Goal: Task Accomplishment & Management: Manage account settings

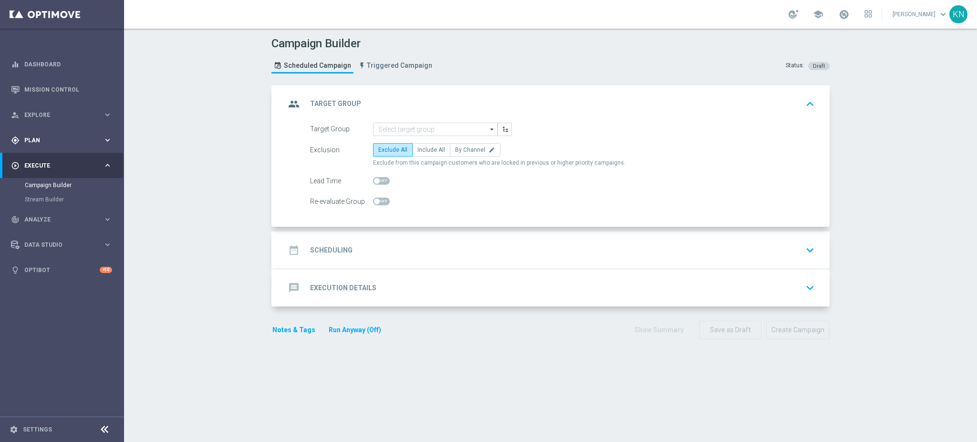
click at [55, 144] on div "gps_fixed Plan" at bounding box center [57, 140] width 92 height 9
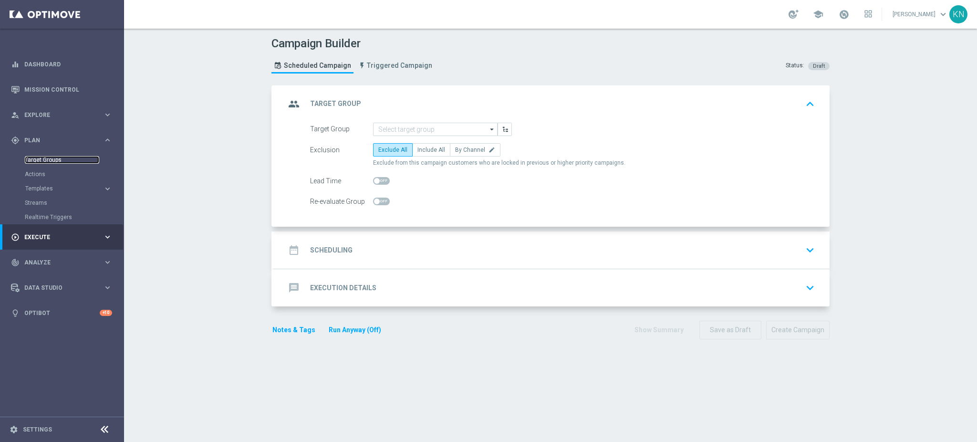
click at [52, 159] on link "Target Groups" at bounding box center [62, 160] width 74 height 8
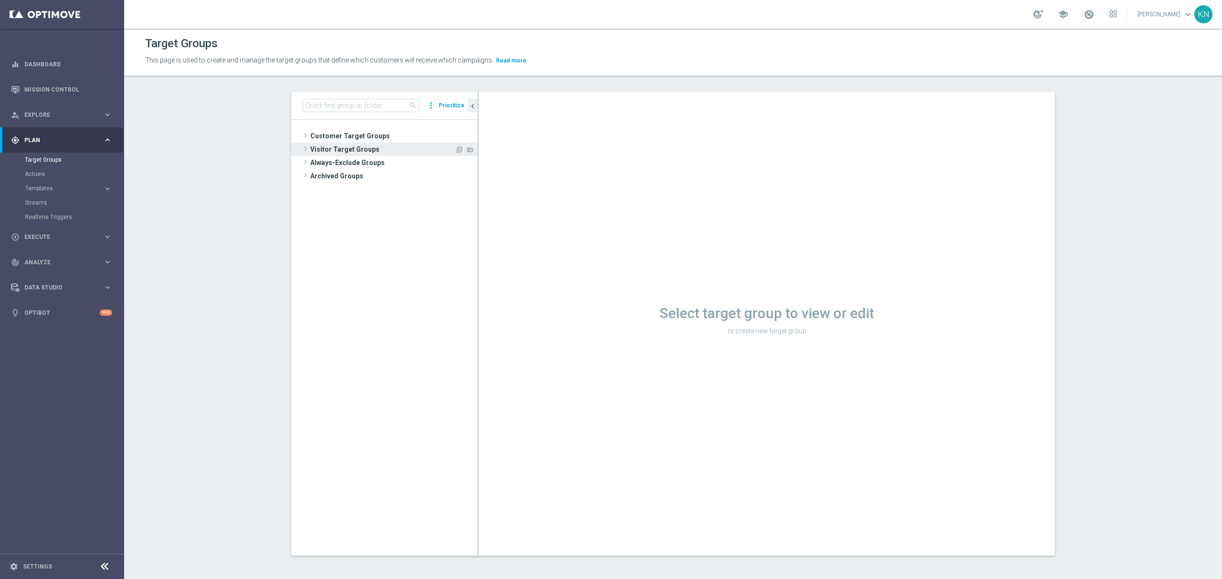
drag, startPoint x: 338, startPoint y: 137, endPoint x: 346, endPoint y: 155, distance: 19.2
click at [338, 137] on span "Customer Target Groups" at bounding box center [393, 135] width 167 height 13
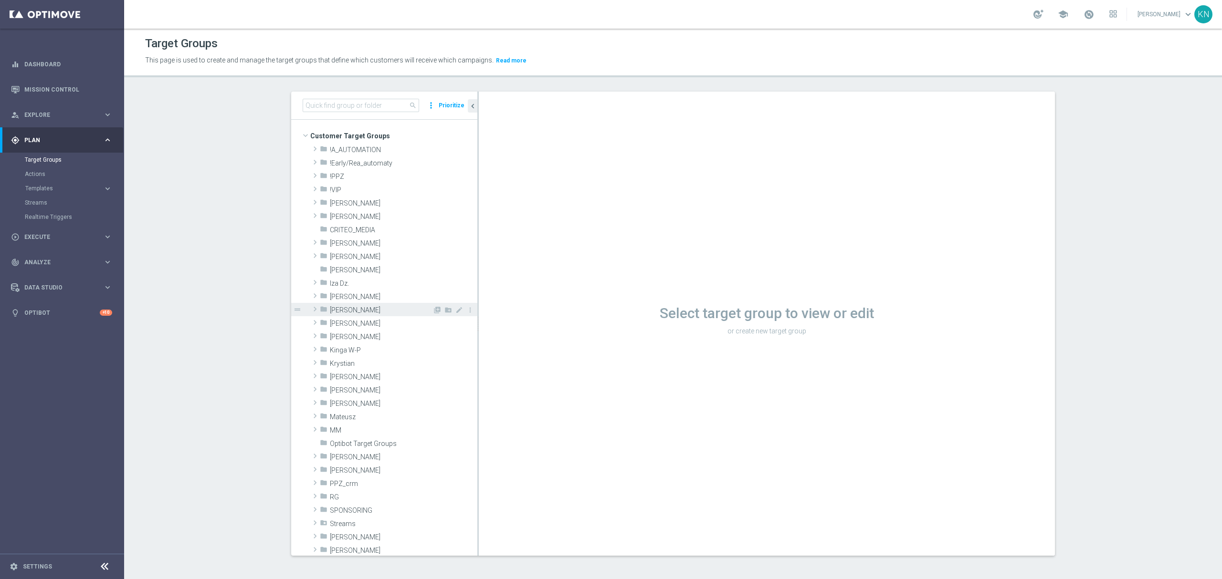
click at [338, 309] on span "[PERSON_NAME]" at bounding box center [381, 310] width 103 height 8
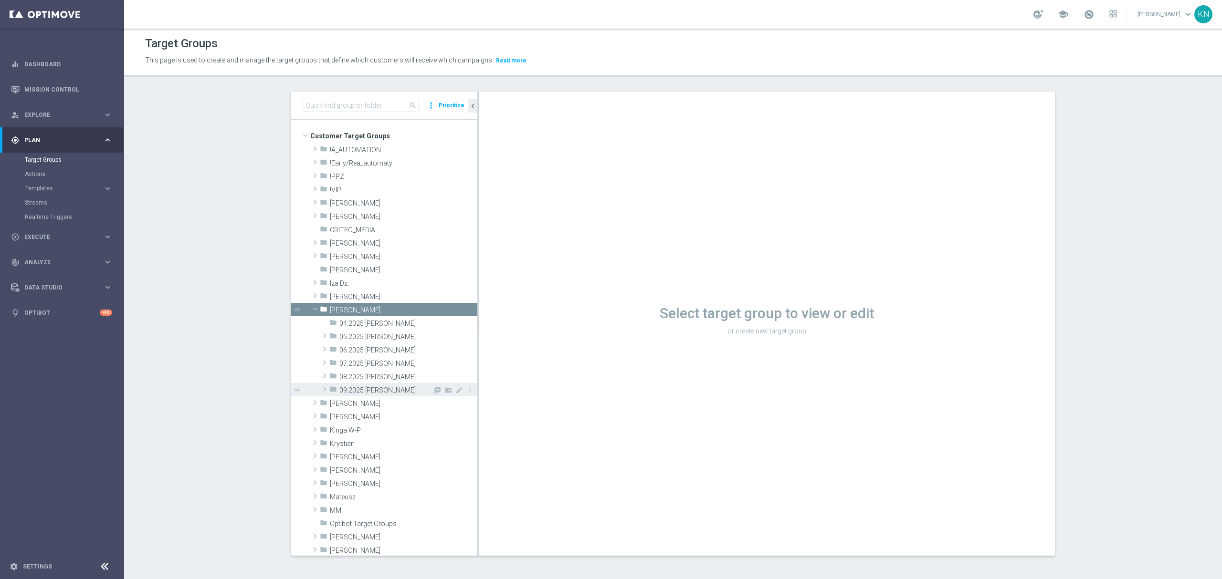
click at [357, 390] on span "09.2025 [PERSON_NAME]" at bounding box center [385, 391] width 93 height 8
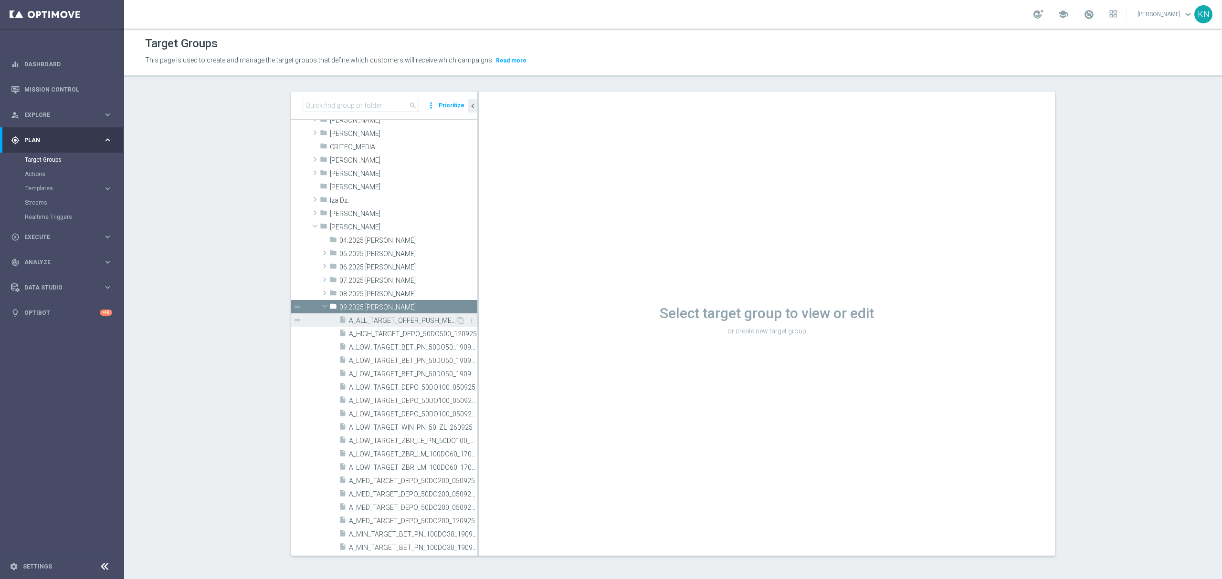
scroll to position [382, 0]
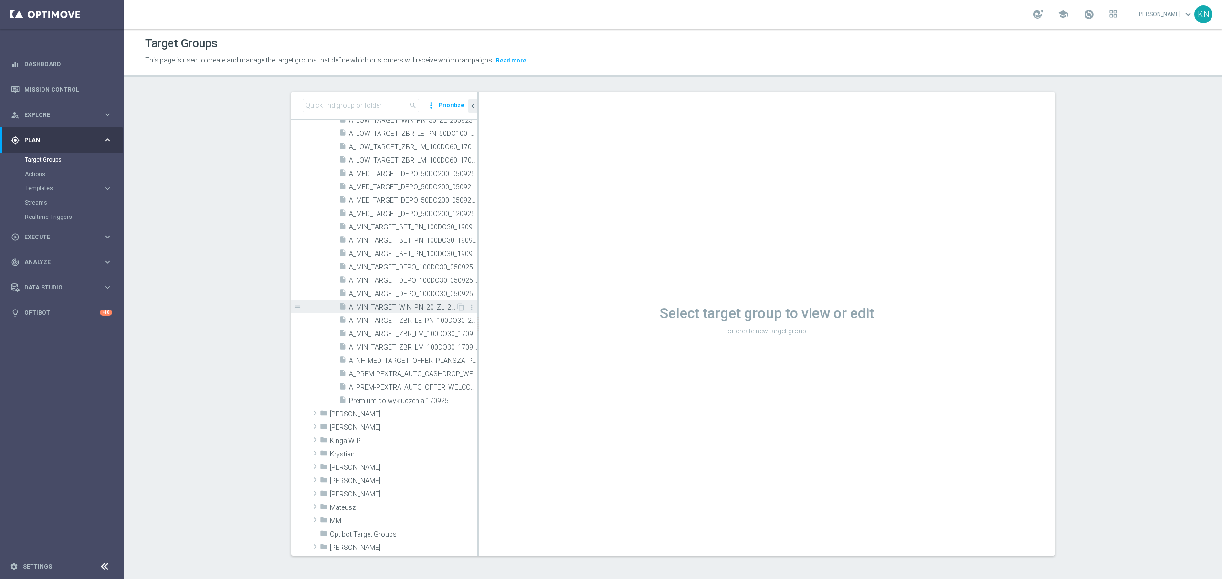
click at [401, 305] on span "A_MIN_TARGET_WIN_PN_20_ZL_260925" at bounding box center [402, 308] width 107 height 8
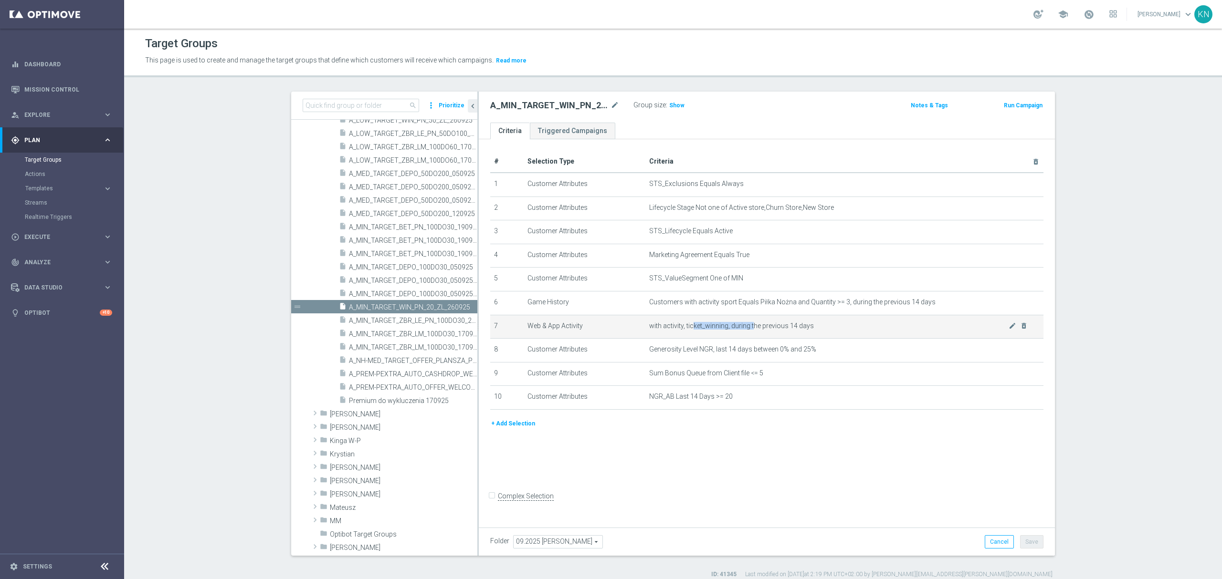
drag, startPoint x: 690, startPoint y: 331, endPoint x: 749, endPoint y: 328, distance: 59.2
click at [747, 328] on span "with activity, ticket_winning, during the previous 14 days" at bounding box center [828, 326] width 359 height 8
click at [787, 326] on span "with activity, ticket_winning, during the previous 14 days" at bounding box center [828, 326] width 359 height 8
drag, startPoint x: 701, startPoint y: 354, endPoint x: 809, endPoint y: 354, distance: 108.8
click at [808, 354] on span "Generosity Level NGR, last 14 days between 0% and 25%" at bounding box center [828, 350] width 359 height 8
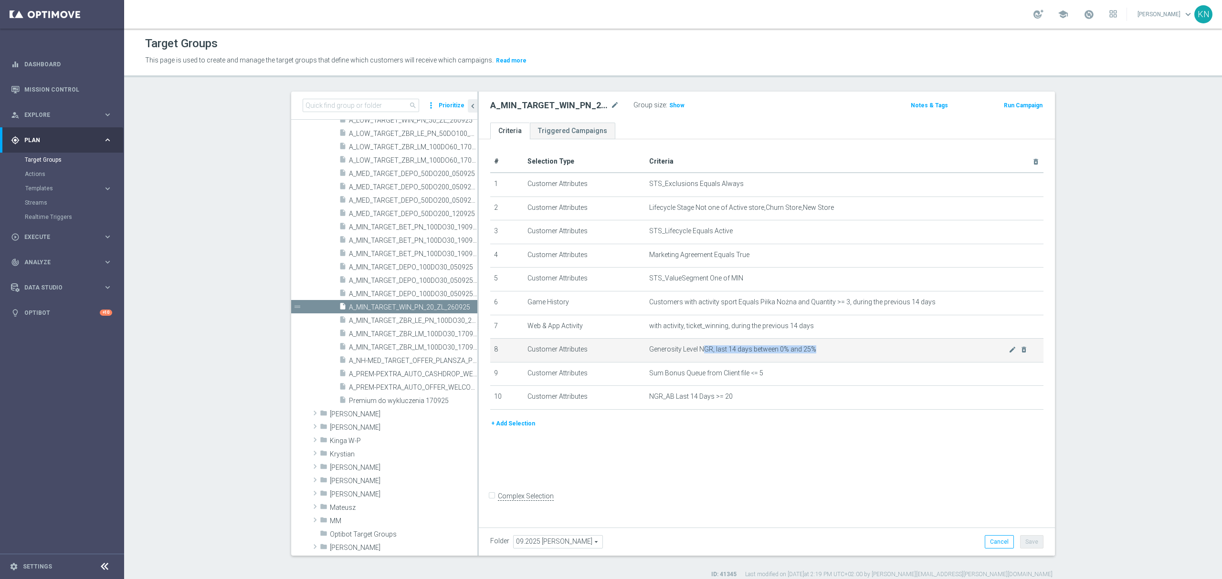
click at [817, 354] on span "Generosity Level NGR, last 14 days between 0% and 25%" at bounding box center [828, 350] width 359 height 8
click at [670, 108] on span "Show" at bounding box center [676, 105] width 15 height 7
click at [703, 127] on ul "Criteria Triggered Campaigns" at bounding box center [767, 131] width 576 height 17
click at [613, 441] on form "Complex Selection Invalid Expression" at bounding box center [766, 506] width 553 height 35
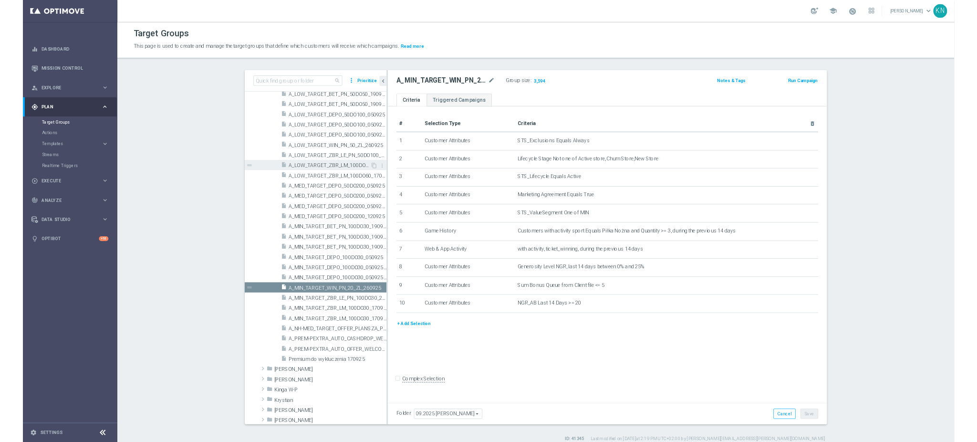
scroll to position [254, 0]
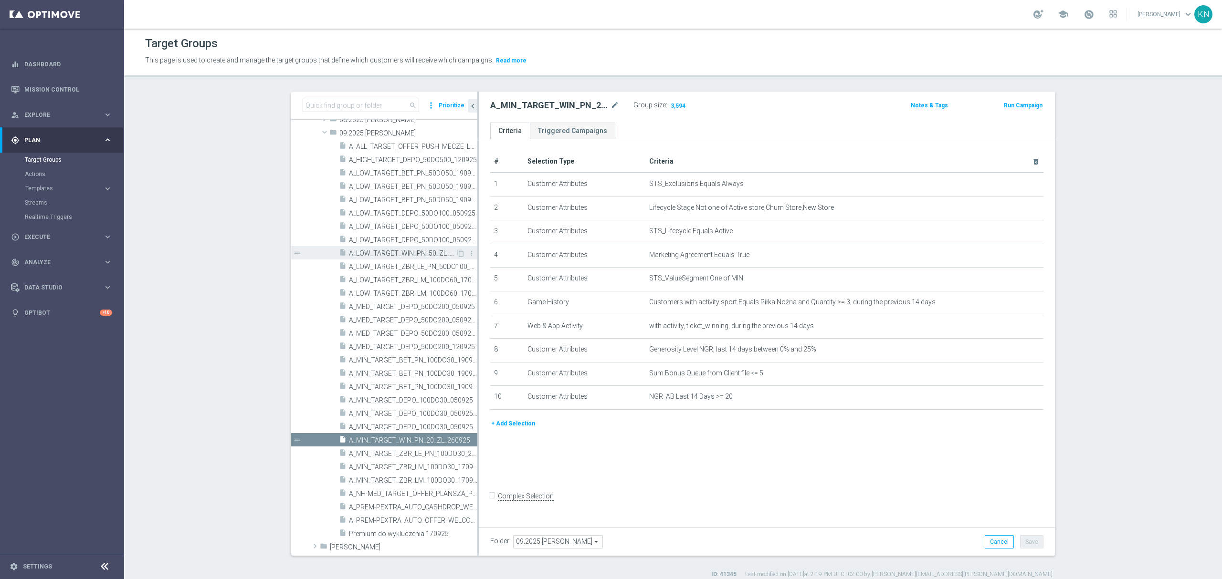
click at [409, 256] on span "A_LOW_TARGET_WIN_PN_50_ZL_260925" at bounding box center [402, 254] width 107 height 8
click at [669, 104] on span "Show" at bounding box center [676, 105] width 15 height 7
click at [684, 436] on div "+ Add Selection" at bounding box center [766, 428] width 567 height 18
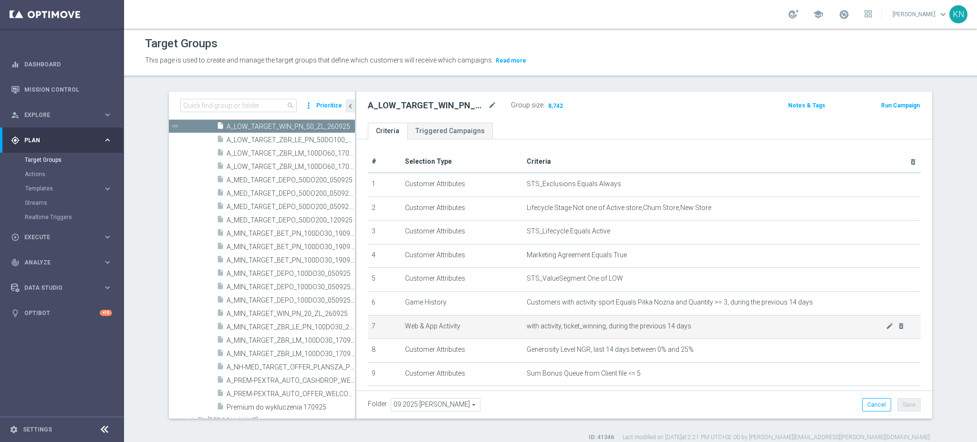
scroll to position [73, 0]
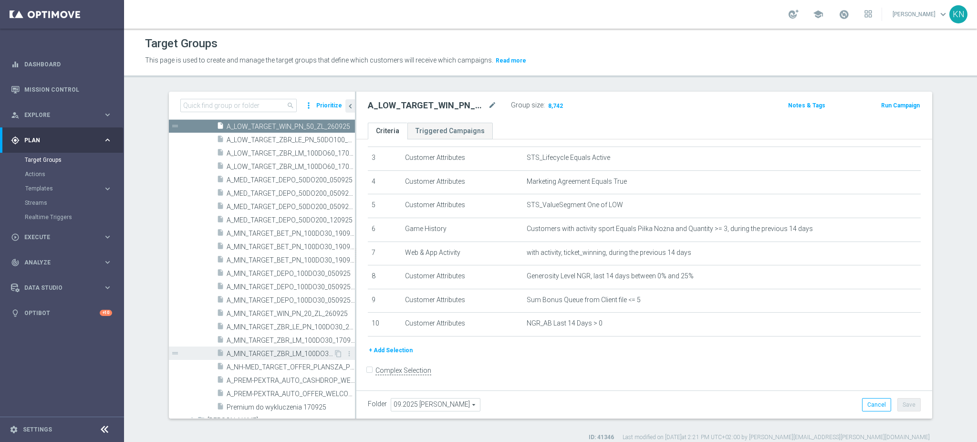
click at [270, 351] on span "A_MIN_TARGET_ZBR_LM_100DO30_170925_PUSH" at bounding box center [280, 354] width 107 height 8
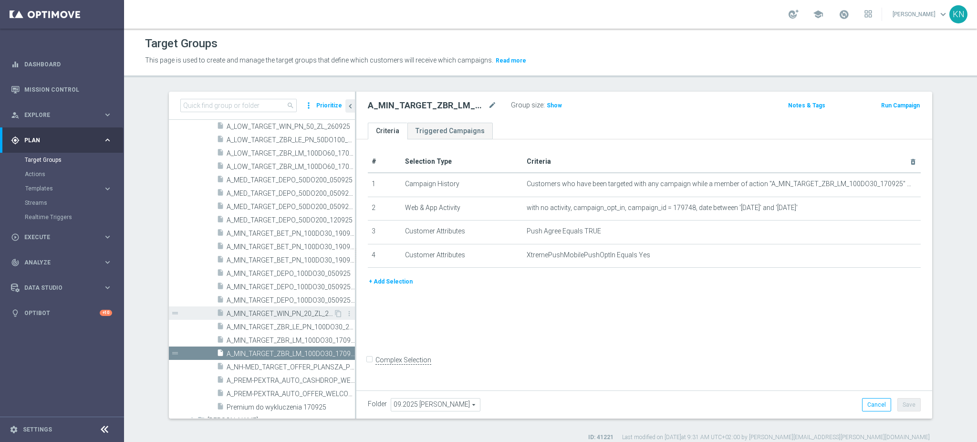
click at [276, 314] on span "A_MIN_TARGET_WIN_PN_20_ZL_260925" at bounding box center [280, 314] width 107 height 8
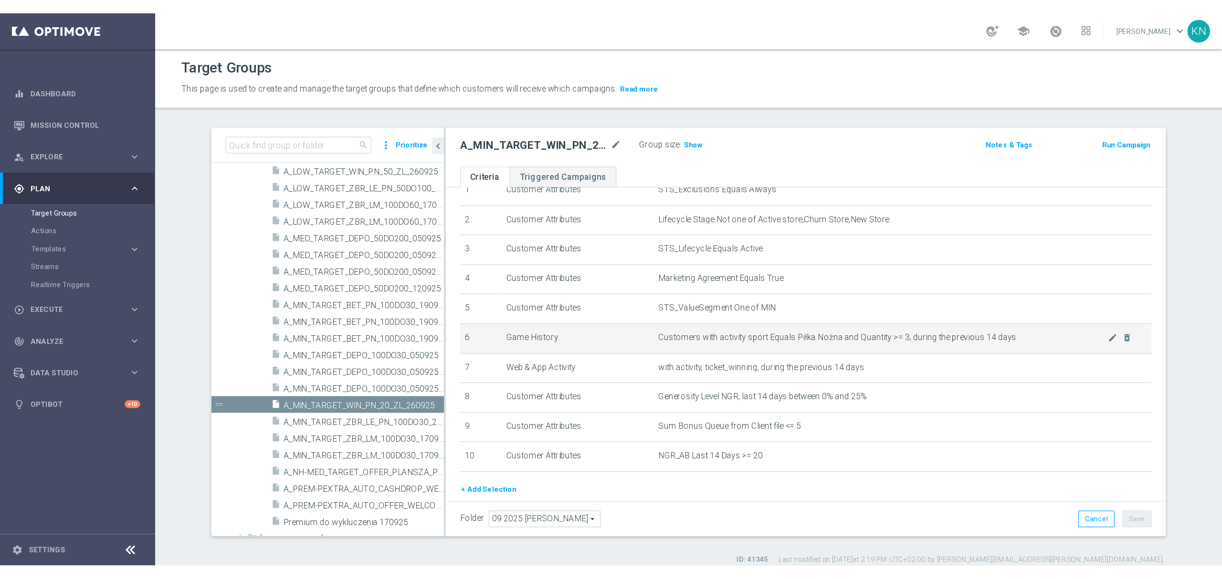
scroll to position [41, 0]
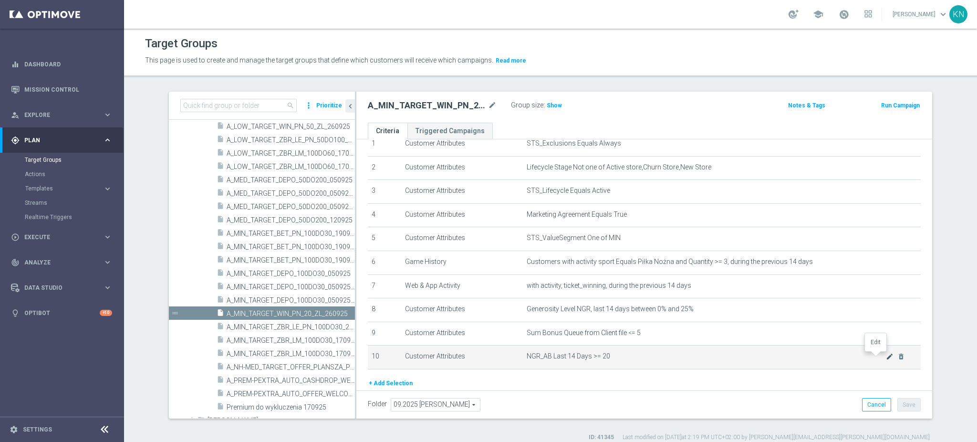
click at [886, 358] on icon "mode_edit" at bounding box center [890, 357] width 8 height 8
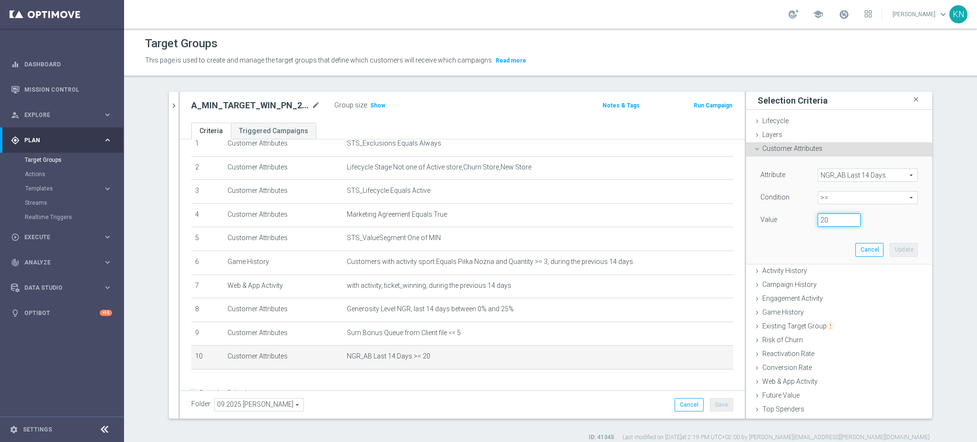
click at [818, 221] on input "20" at bounding box center [839, 219] width 43 height 13
type input "-20"
click at [890, 252] on button "Update" at bounding box center [904, 249] width 28 height 13
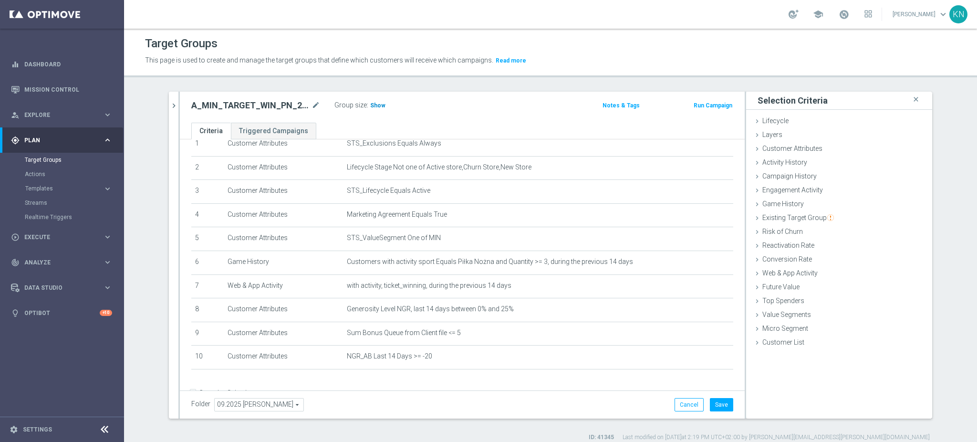
click at [376, 105] on span "Show" at bounding box center [377, 105] width 15 height 7
click at [722, 411] on button "Save" at bounding box center [721, 404] width 23 height 13
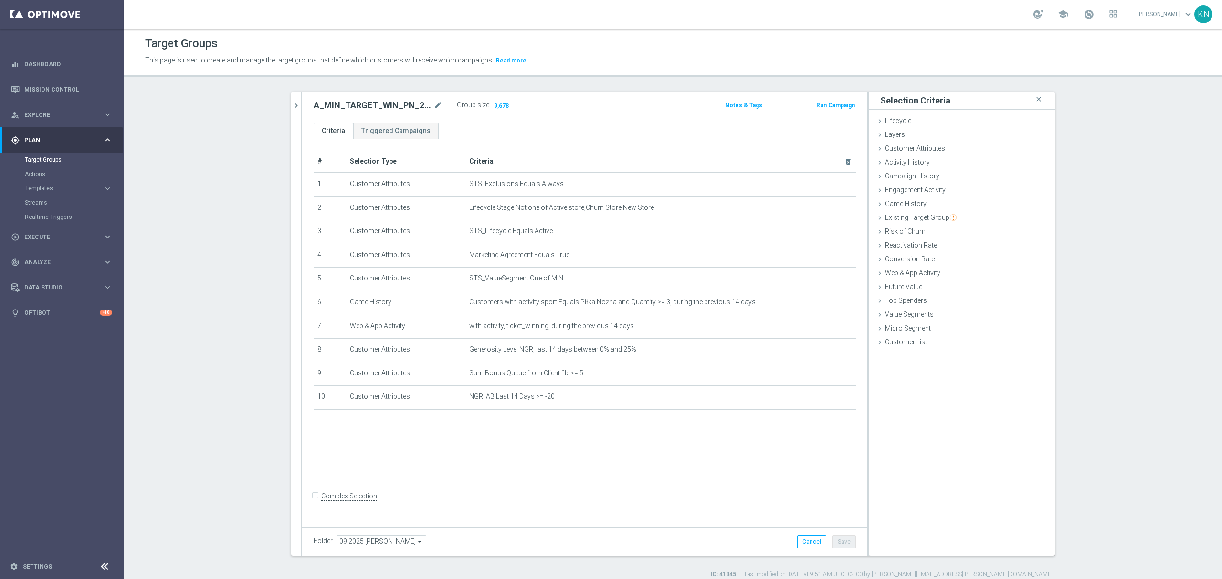
scroll to position [0, 0]
click at [256, 213] on section "search more_vert Prioritize Customer Target Groups library_add create_new_folder" at bounding box center [673, 335] width 1098 height 487
click at [221, 282] on section "search more_vert Prioritize Customer Target Groups library_add create_new_folder" at bounding box center [673, 335] width 1098 height 487
click at [148, 203] on section "search more_vert Prioritize Customer Target Groups library_add create_new_folder" at bounding box center [673, 335] width 1098 height 487
click at [588, 441] on div "# Selection Type Criteria delete_forever 1 Customer Attributes STS_Exclusions E…" at bounding box center [584, 331] width 565 height 384
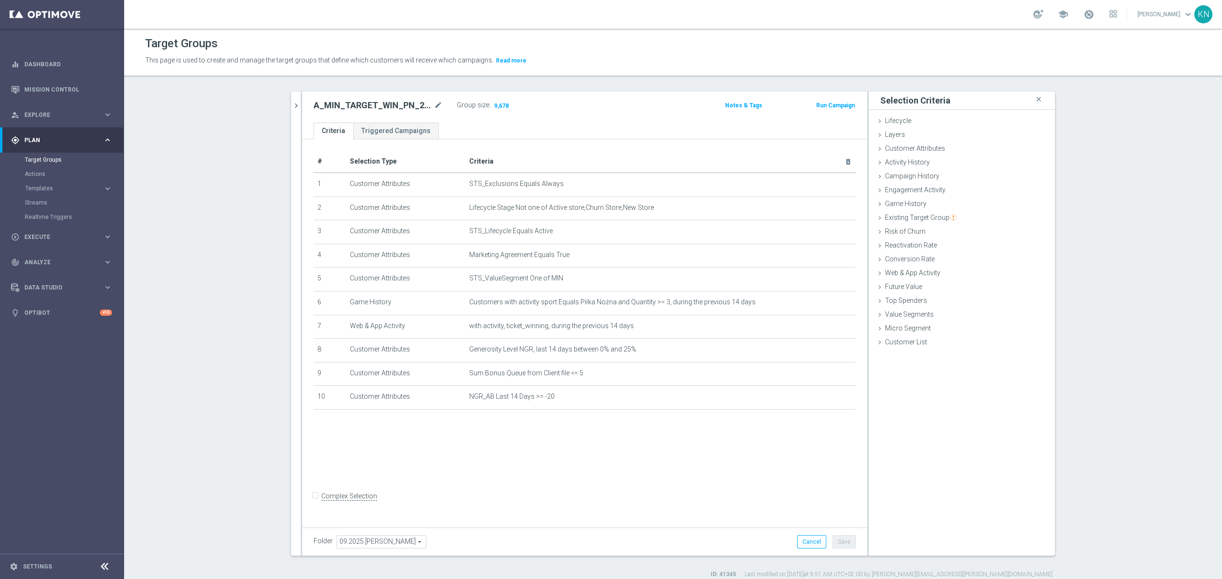
click at [531, 441] on div "# Selection Type Criteria delete_forever 1 Customer Attributes STS_Exclusions E…" at bounding box center [584, 331] width 565 height 384
click at [611, 375] on span "Sum Bonus Queue from Client file <= 5" at bounding box center [645, 373] width 352 height 8
drag, startPoint x: 556, startPoint y: 467, endPoint x: 551, endPoint y: 441, distance: 25.8
click at [556, 441] on div "# Selection Type Criteria delete_forever 1 Customer Attributes STS_Exclusions E…" at bounding box center [584, 331] width 565 height 384
click at [294, 112] on button "chevron_right" at bounding box center [296, 106] width 10 height 28
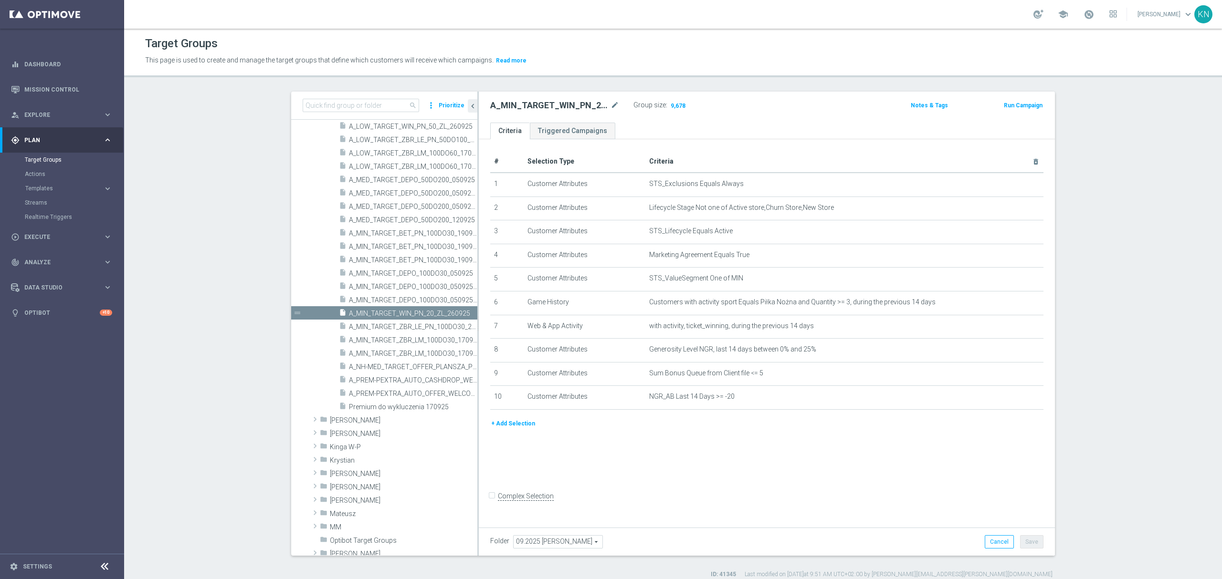
click at [228, 268] on section "search more_vert Prioritize Customer Target Groups library_add create_new_folder" at bounding box center [673, 335] width 1098 height 487
click at [617, 441] on div "# Selection Type Criteria delete_forever 1 Customer Attributes STS_Exclusions E…" at bounding box center [767, 331] width 576 height 384
click at [635, 441] on div "# Selection Type Criteria delete_forever 1 Customer Attributes STS_Exclusions E…" at bounding box center [767, 331] width 576 height 384
click at [638, 441] on div "# Selection Type Criteria delete_forever 1 Customer Attributes STS_Exclusions E…" at bounding box center [767, 331] width 576 height 384
click at [680, 441] on div "# Selection Type Criteria delete_forever 1 Customer Attributes STS_Exclusions E…" at bounding box center [767, 331] width 576 height 384
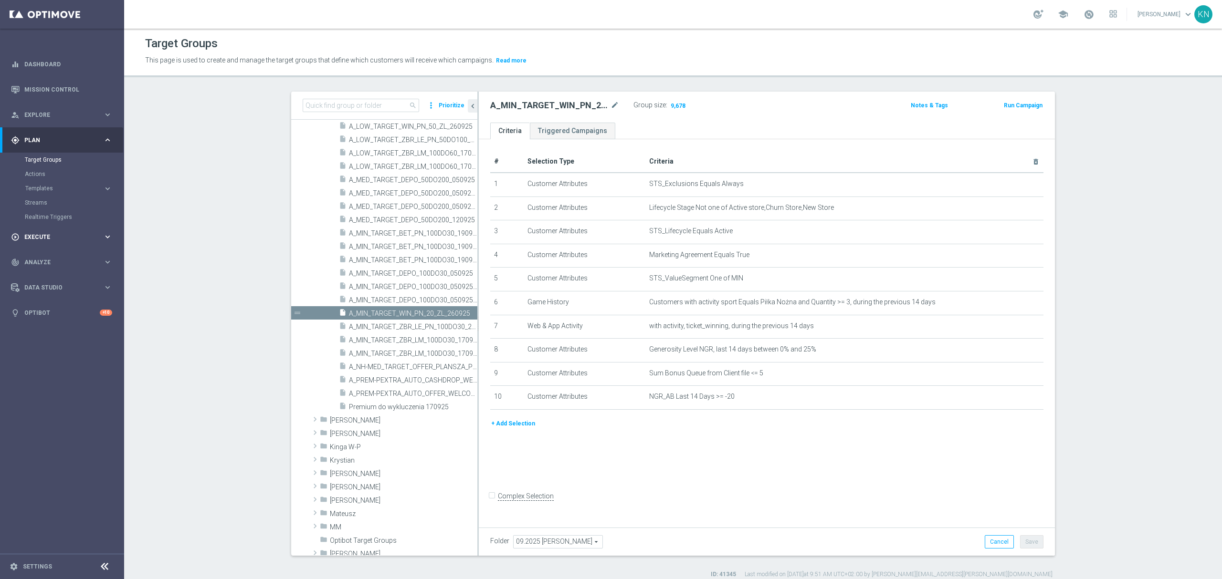
click at [43, 239] on span "Execute" at bounding box center [63, 237] width 79 height 6
click at [55, 184] on link "Campaign Builder" at bounding box center [62, 185] width 74 height 8
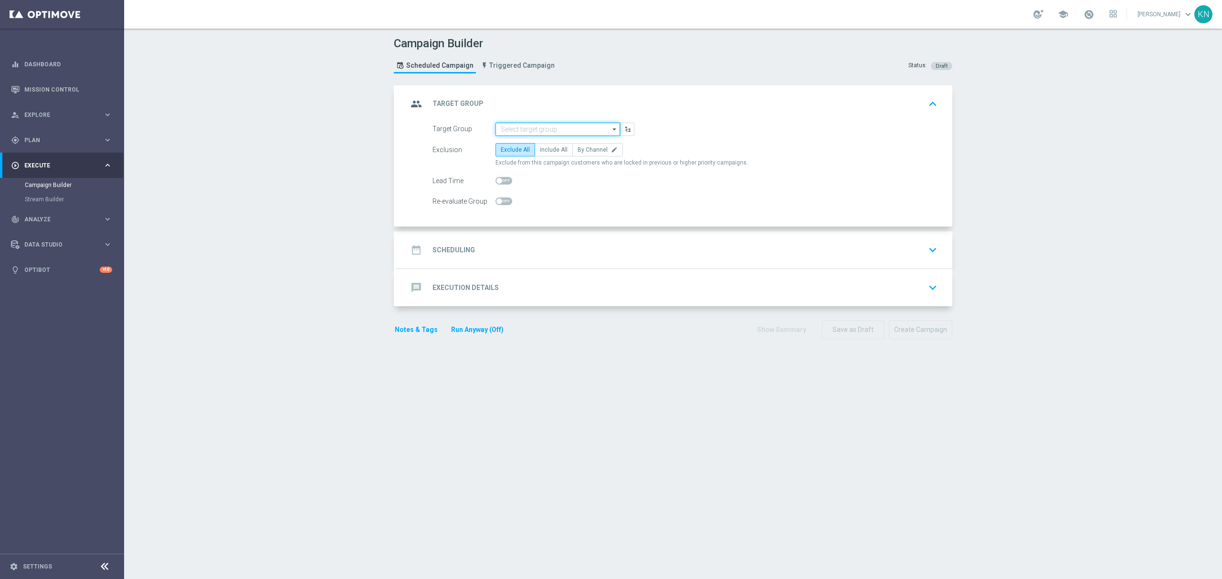
click at [528, 127] on input at bounding box center [557, 129] width 125 height 13
paste input "A_MIN_TARGET_WIN_PN_20_ZL_260925"
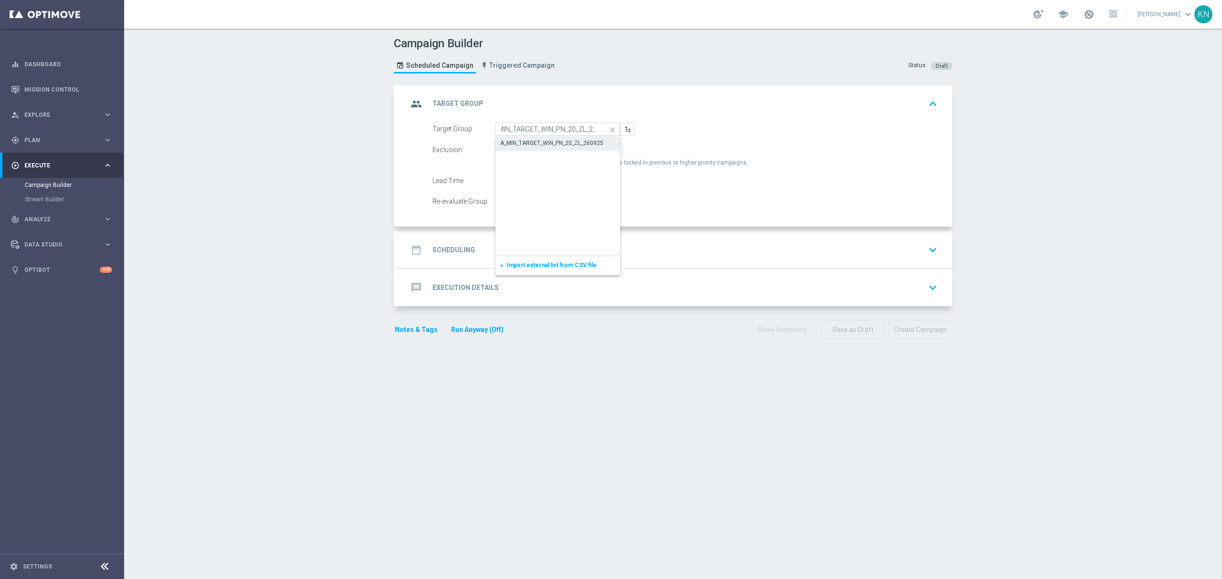
click at [538, 145] on div "A_MIN_TARGET_WIN_PN_20_ZL_260925" at bounding box center [551, 143] width 103 height 9
type input "A_MIN_TARGET_WIN_PN_20_ZL_260925"
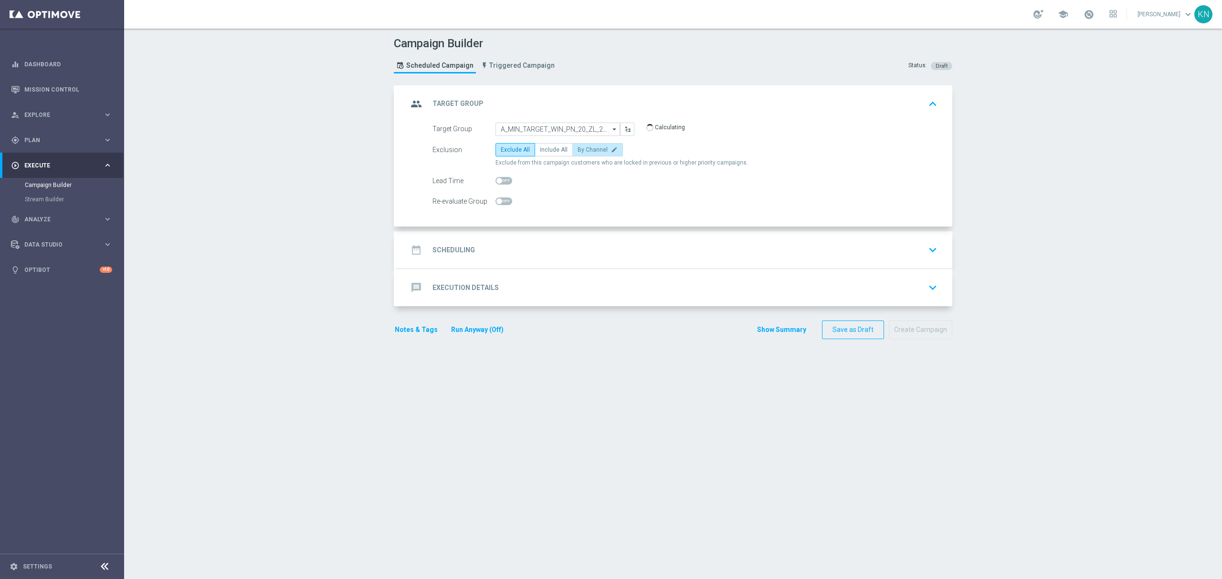
click at [585, 151] on span "By Channel" at bounding box center [592, 150] width 30 height 7
click at [584, 151] on input "By Channel edit" at bounding box center [580, 151] width 6 height 6
radio input "true"
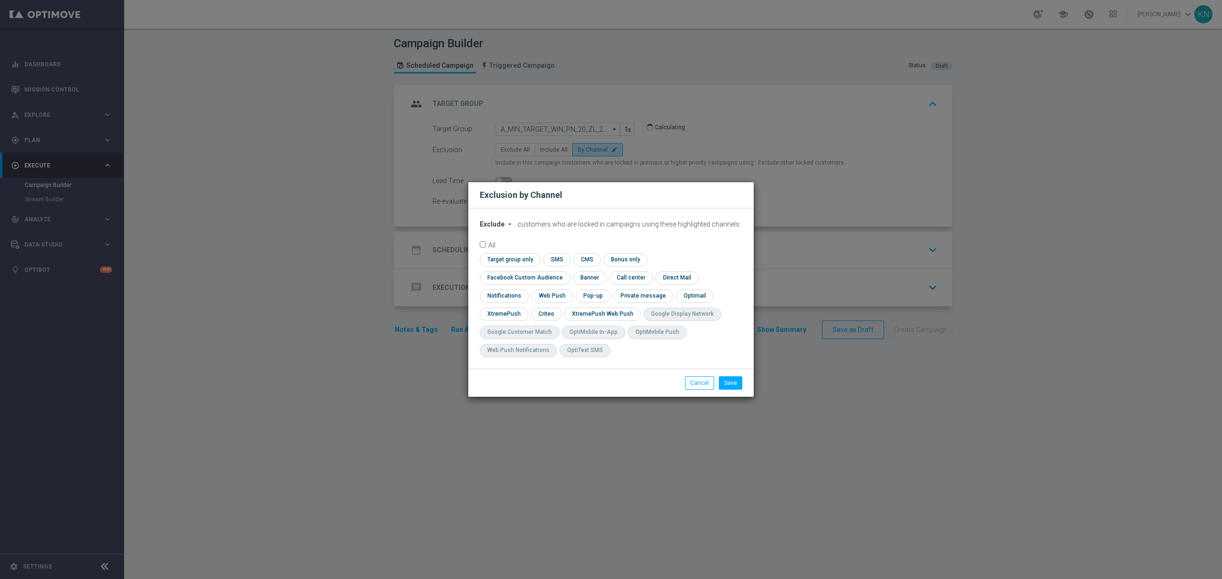
click at [491, 227] on div "Exclude arrow_drop_down × Exclude customers who are locked in campaigns using t…" at bounding box center [610, 289] width 285 height 160
click at [497, 228] on span "Exclude" at bounding box center [492, 224] width 25 height 8
click at [504, 252] on div "Include" at bounding box center [497, 246] width 35 height 11
click at [524, 266] on input "checkbox" at bounding box center [509, 259] width 58 height 13
checkbox input "true"
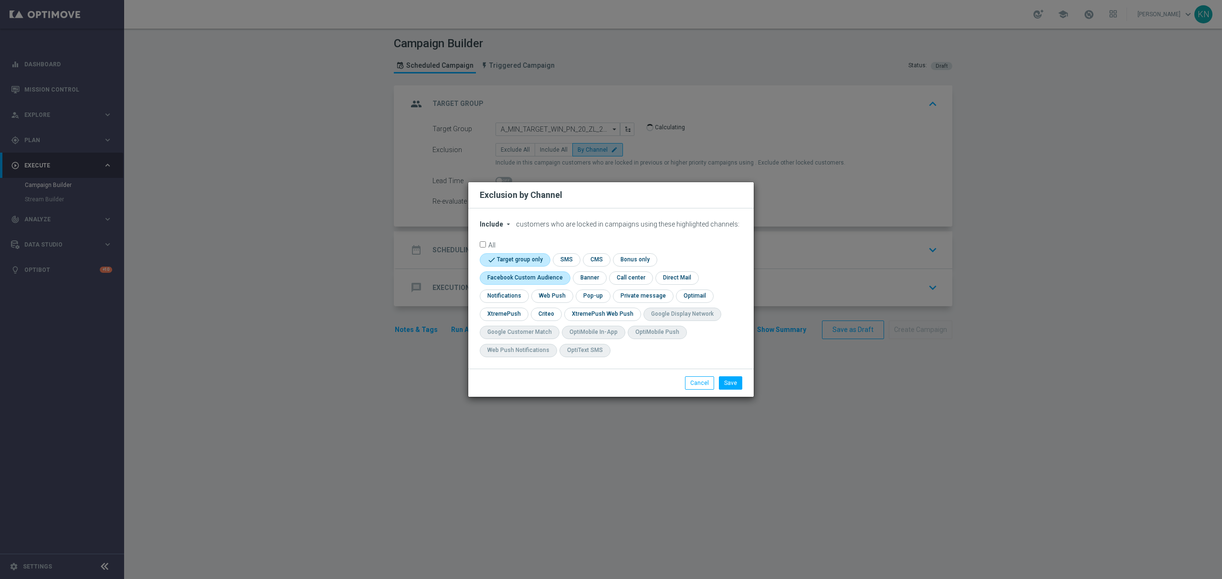
click at [531, 280] on input "checkbox" at bounding box center [523, 278] width 86 height 13
checkbox input "true"
click at [544, 312] on input "checkbox" at bounding box center [546, 314] width 30 height 13
checkbox input "true"
drag, startPoint x: 732, startPoint y: 384, endPoint x: 585, endPoint y: 262, distance: 190.5
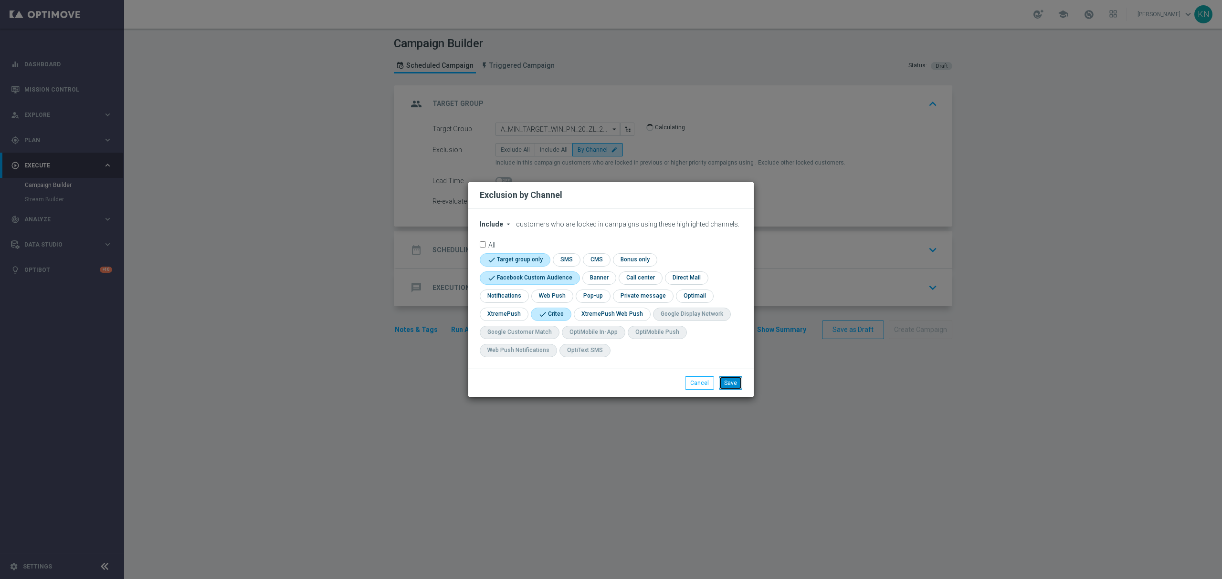
click at [732, 382] on button "Save" at bounding box center [730, 383] width 23 height 13
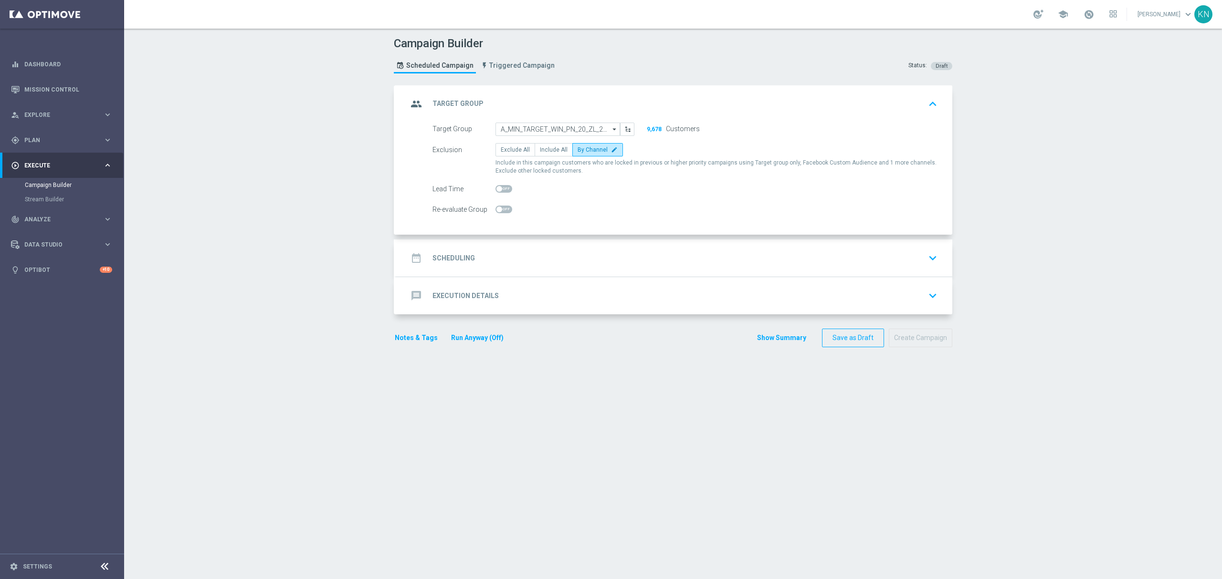
click at [739, 262] on div "date_range Scheduling keyboard_arrow_down" at bounding box center [674, 258] width 533 height 18
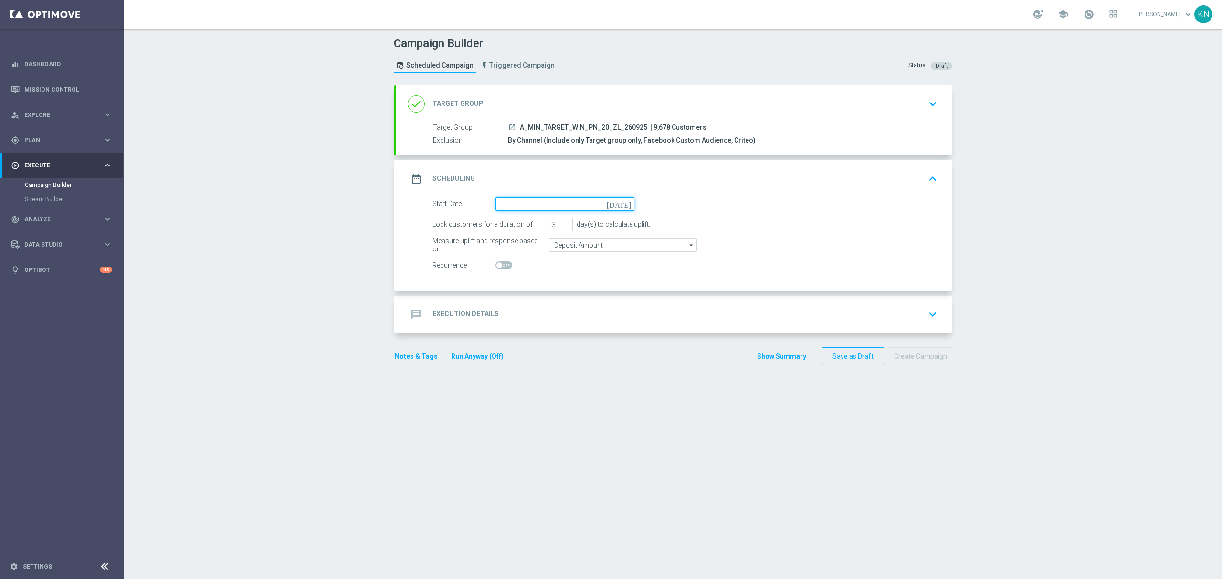
drag, startPoint x: 515, startPoint y: 201, endPoint x: 539, endPoint y: 210, distance: 25.1
click at [515, 201] on input at bounding box center [564, 204] width 139 height 13
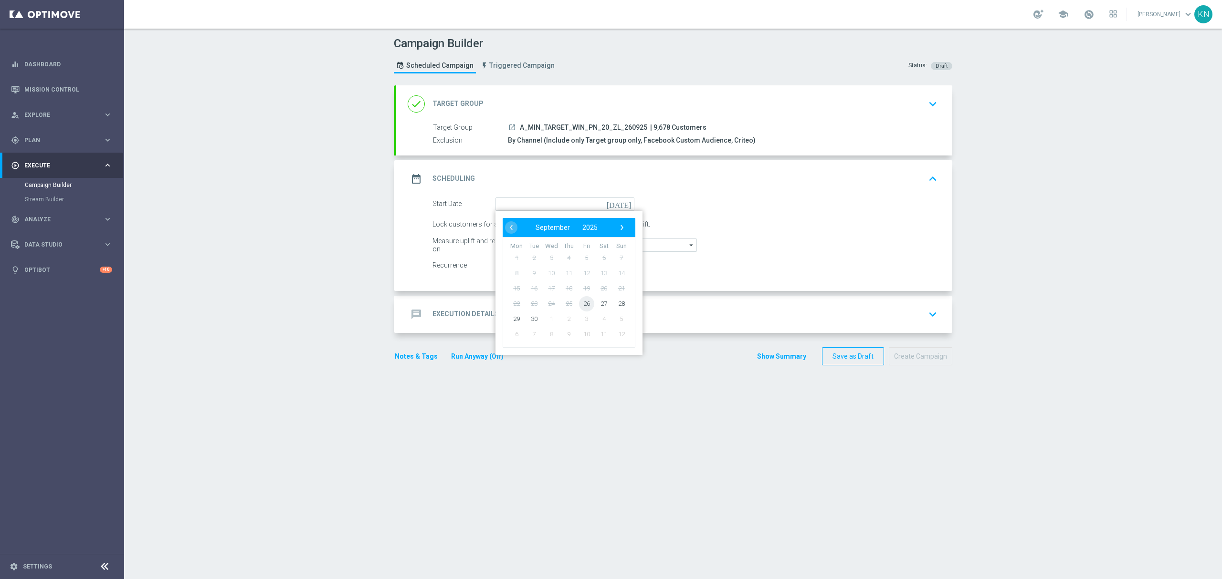
click at [582, 305] on span "26" at bounding box center [586, 303] width 15 height 15
type input "[DATE]"
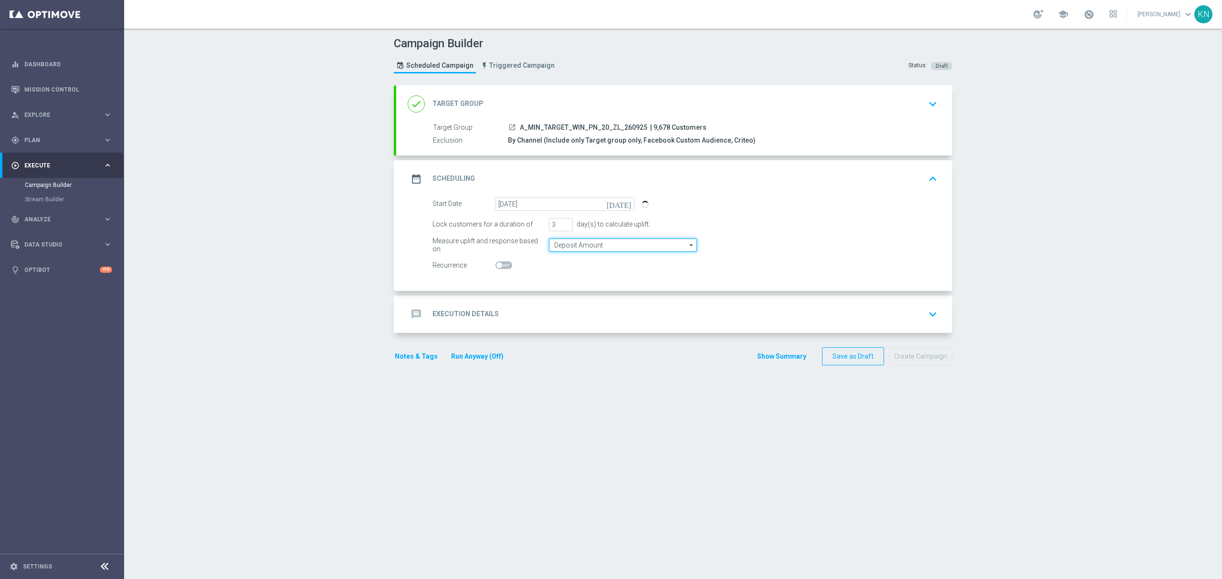
click at [574, 248] on input "Deposit Amount" at bounding box center [623, 245] width 148 height 13
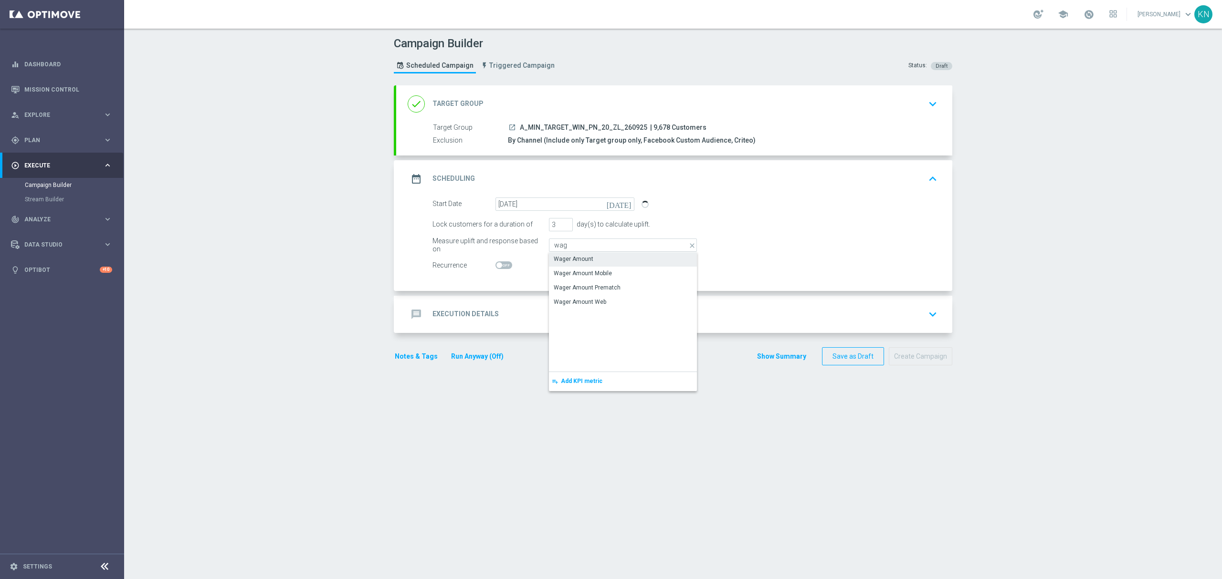
click at [579, 258] on div "Wager Amount" at bounding box center [574, 259] width 40 height 9
type input "Wager Amount"
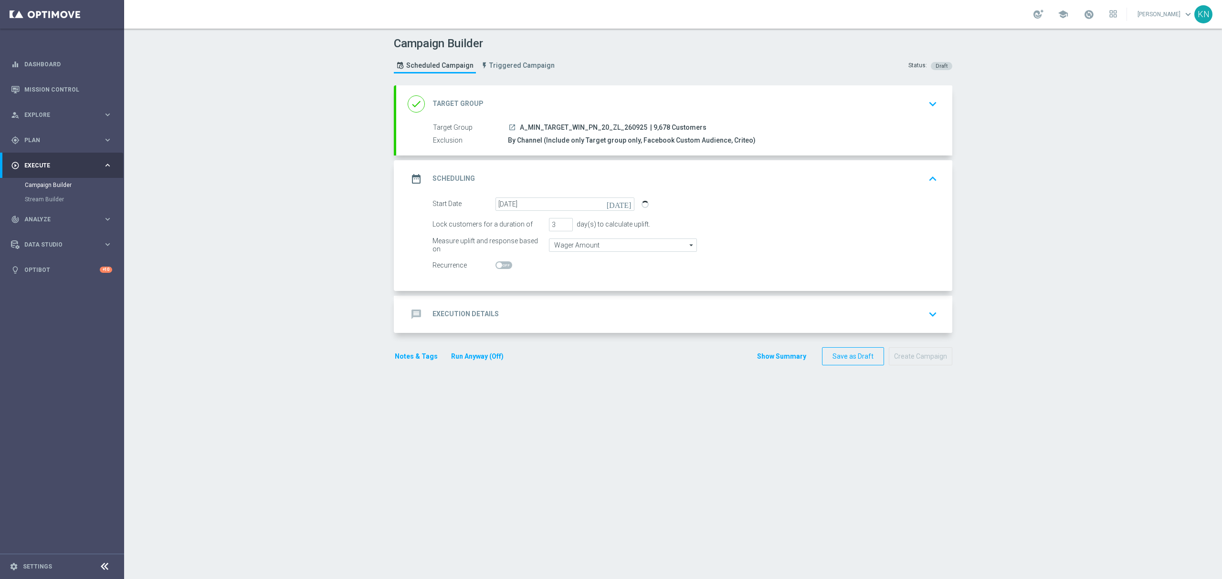
click at [537, 321] on div "message Execution Details keyboard_arrow_down" at bounding box center [674, 314] width 533 height 18
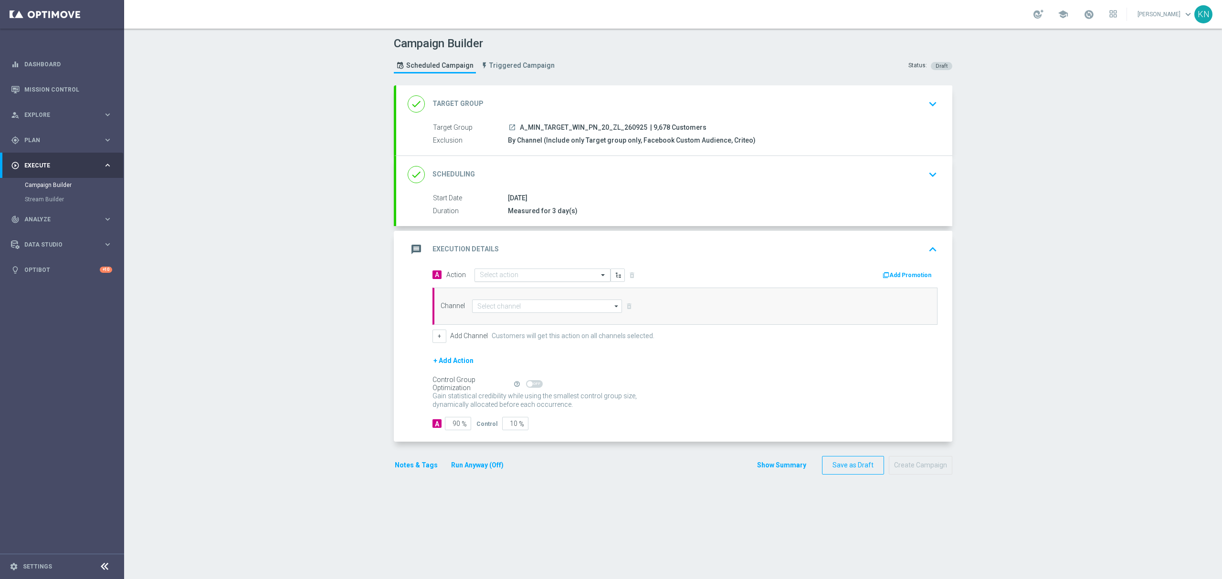
click at [534, 275] on input "text" at bounding box center [533, 276] width 106 height 8
click at [495, 407] on span "Create new action" at bounding box center [513, 404] width 50 height 7
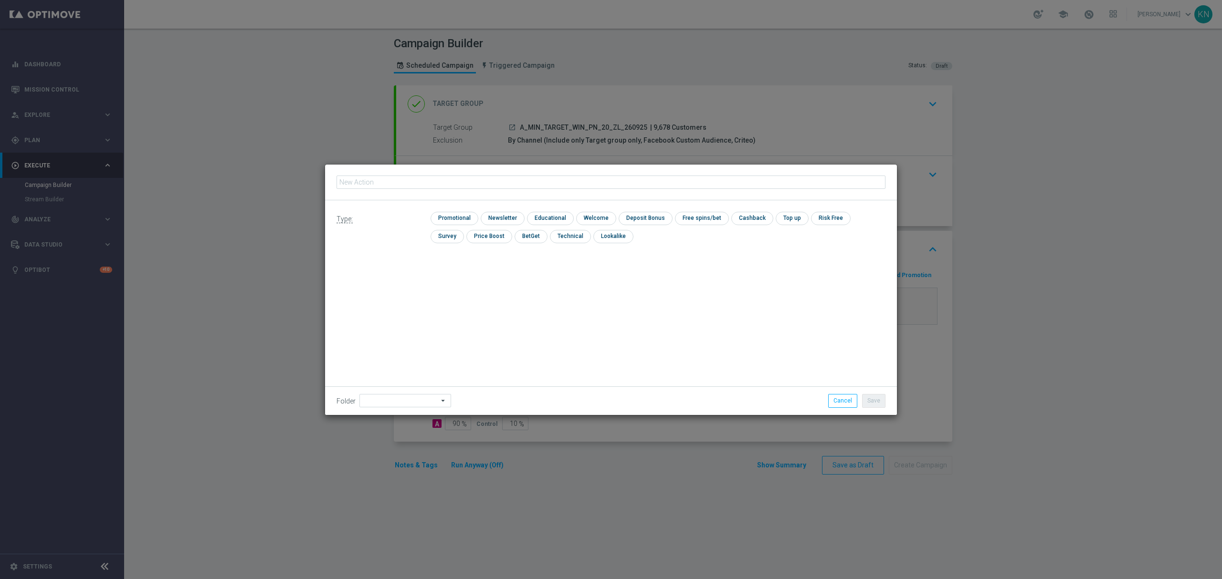
click at [436, 182] on input "text" at bounding box center [610, 182] width 549 height 13
type input "A_MIN_TARGET_WIN_PN_20_ZL_260925"
click at [463, 213] on input "checkbox" at bounding box center [452, 218] width 45 height 13
checkbox input "true"
click at [875, 399] on button "Save" at bounding box center [873, 400] width 23 height 13
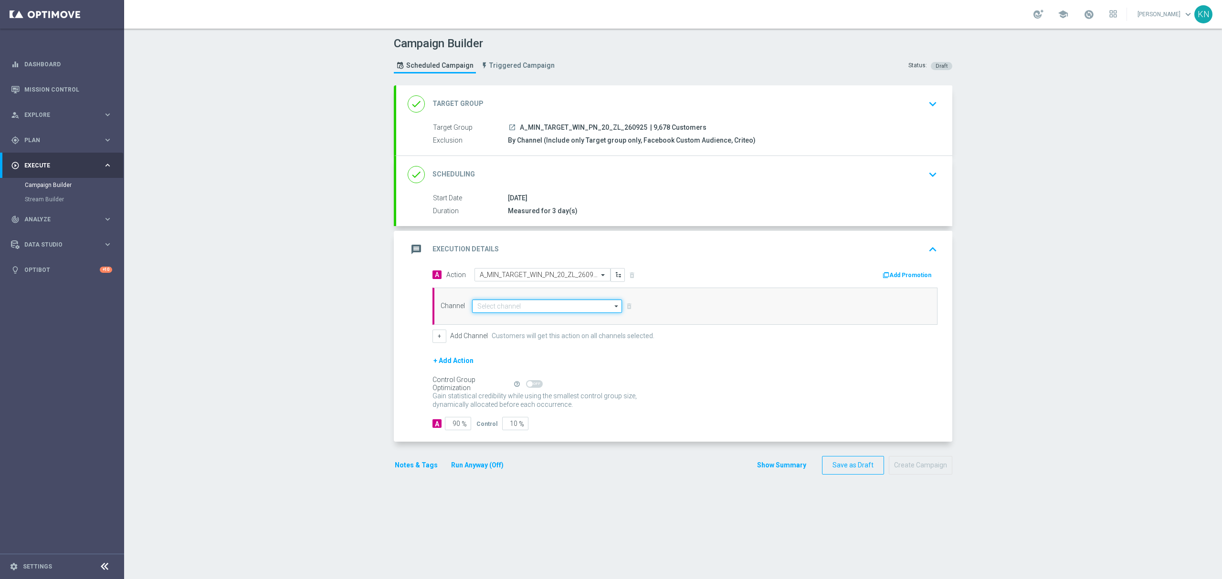
click at [510, 306] on input at bounding box center [547, 306] width 150 height 13
click at [525, 316] on div "Private message" at bounding box center [547, 320] width 150 height 13
type input "Private message"
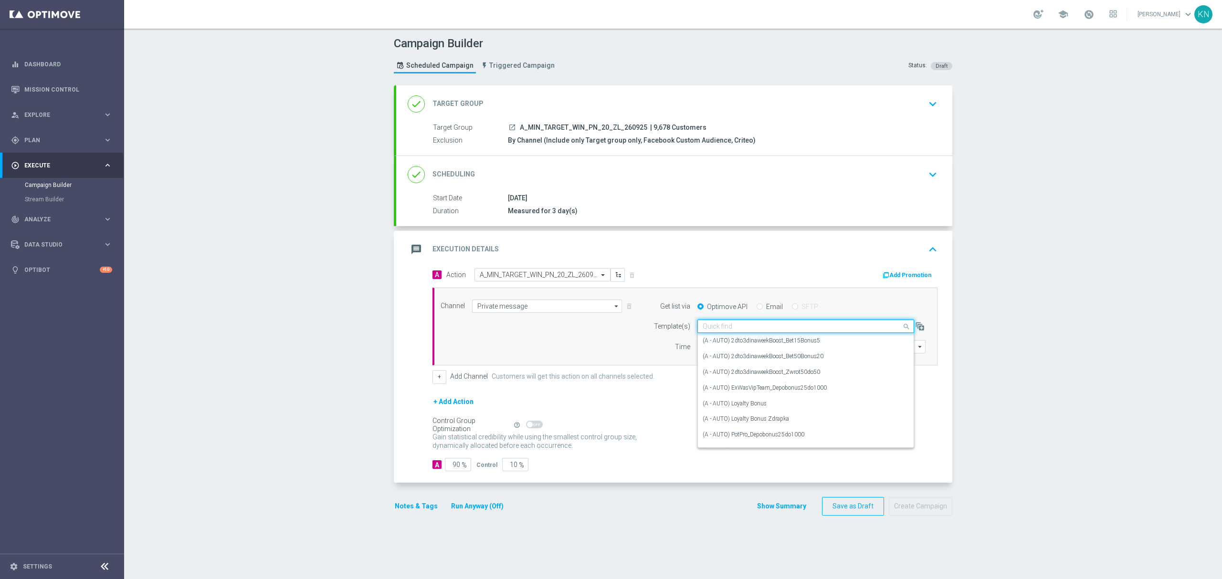
click at [710, 325] on input "text" at bounding box center [795, 327] width 187 height 8
paste input "A_MIN_TARGET_WIN_PN_20_ZL_260925"
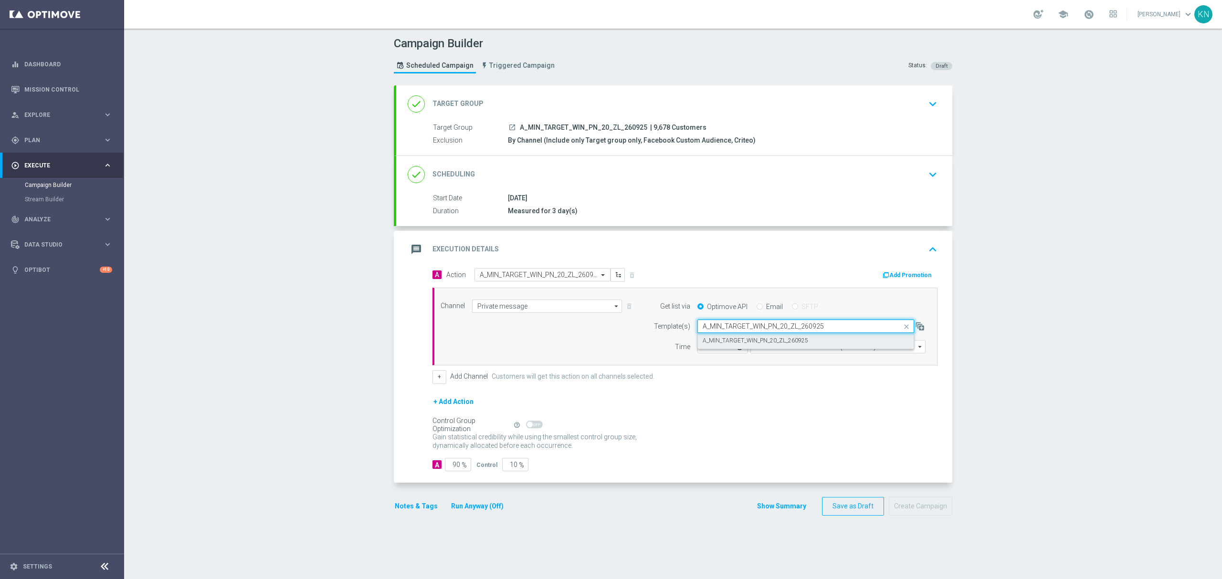
click at [749, 345] on label "A_MIN_TARGET_WIN_PN_20_ZL_260925" at bounding box center [754, 341] width 105 height 8
type input "A_MIN_TARGET_WIN_PN_20_ZL_260925"
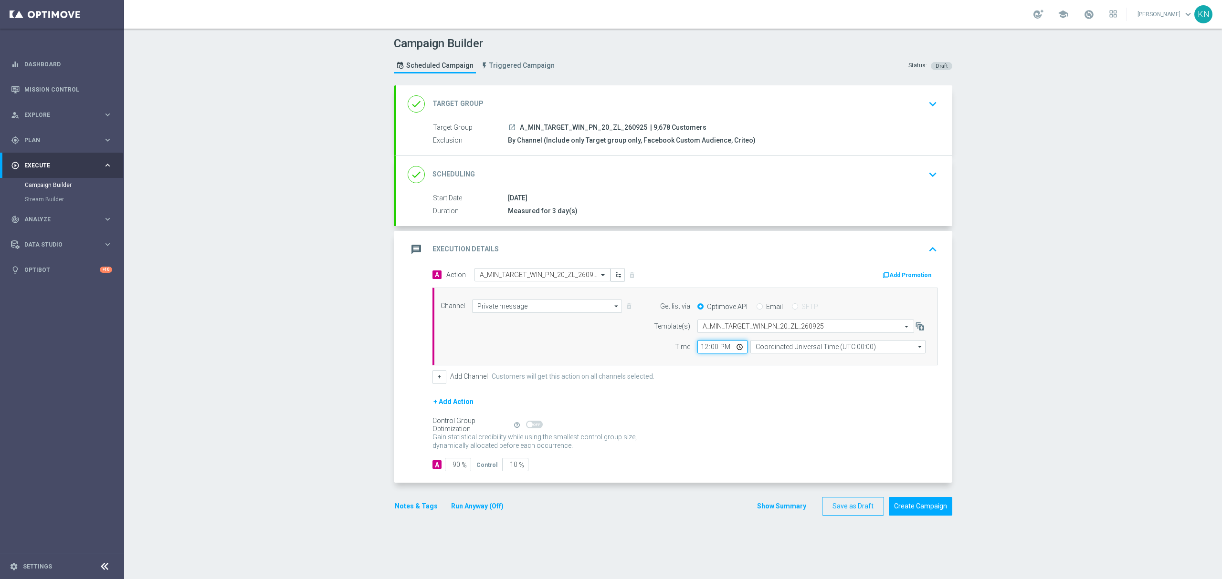
click at [717, 350] on input "12:00" at bounding box center [722, 346] width 50 height 13
type input "14:00"
click at [779, 351] on input "Coordinated Universal Time (UTC 00:00)" at bounding box center [837, 346] width 175 height 13
click at [774, 363] on div "Central European Time ([GEOGRAPHIC_DATA]) (UTC +02:00)" at bounding box center [833, 360] width 156 height 9
type input "Central European Time ([GEOGRAPHIC_DATA]) (UTC +02:00)"
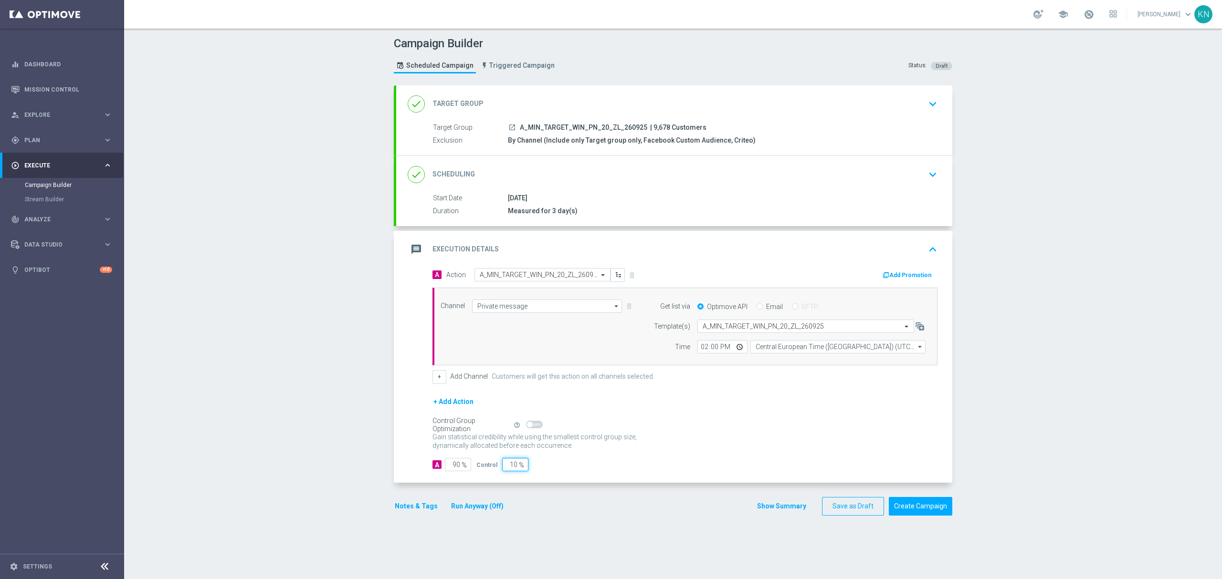
click at [504, 441] on input "10" at bounding box center [515, 464] width 26 height 13
type input "5"
type input "95"
type input "5"
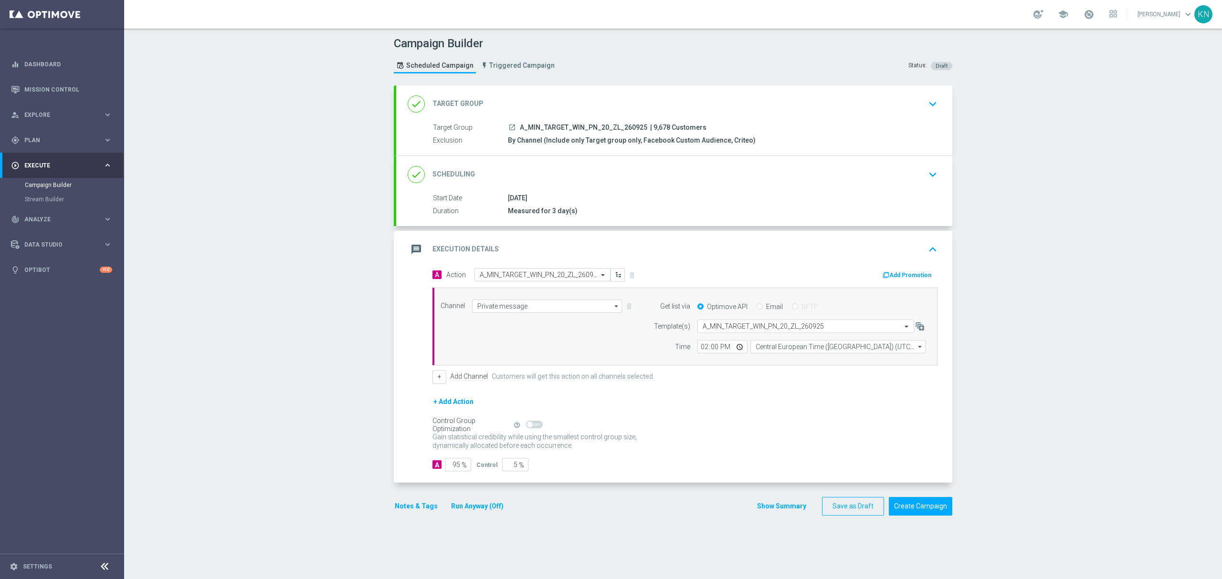
click at [571, 441] on div "Notes & Tags Run Anyway (Off) Show Summary Save as Draft Create Campaign" at bounding box center [673, 506] width 558 height 19
click at [890, 178] on div "done Scheduling keyboard_arrow_down" at bounding box center [674, 175] width 533 height 18
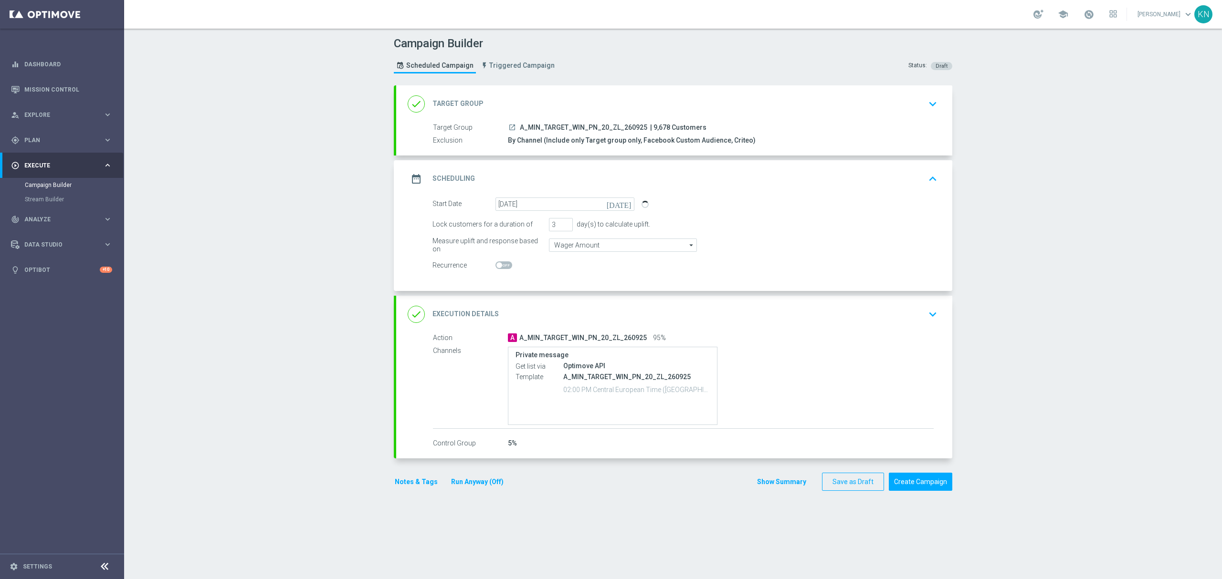
click at [907, 98] on div "done Target Group keyboard_arrow_down" at bounding box center [674, 104] width 533 height 18
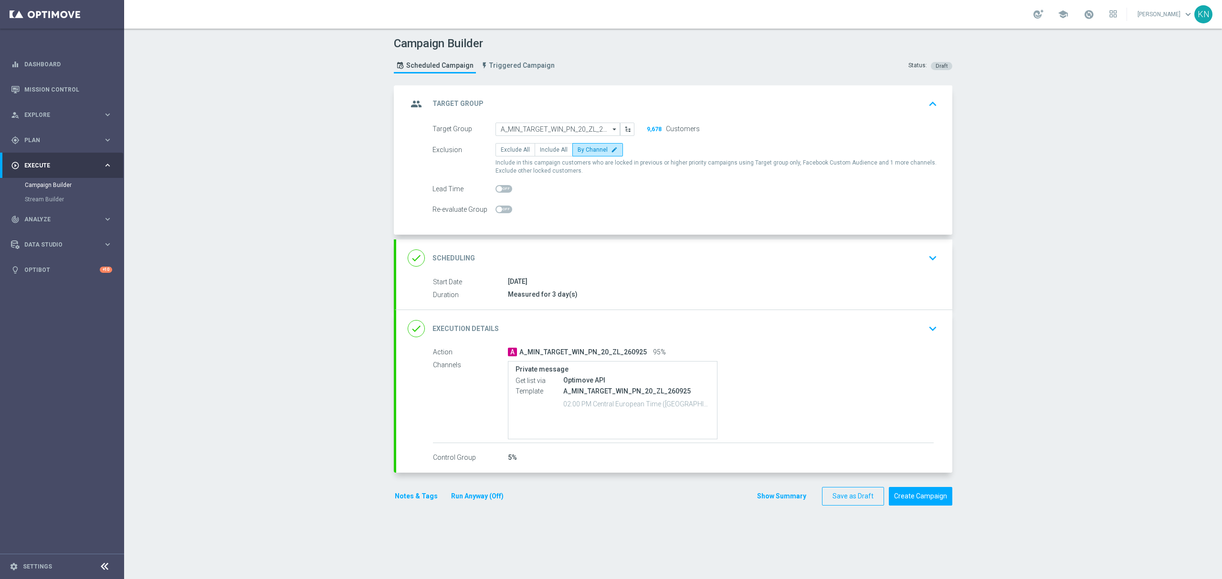
click at [912, 263] on div "done Scheduling keyboard_arrow_down" at bounding box center [674, 258] width 533 height 18
